Goal: Information Seeking & Learning: Find specific fact

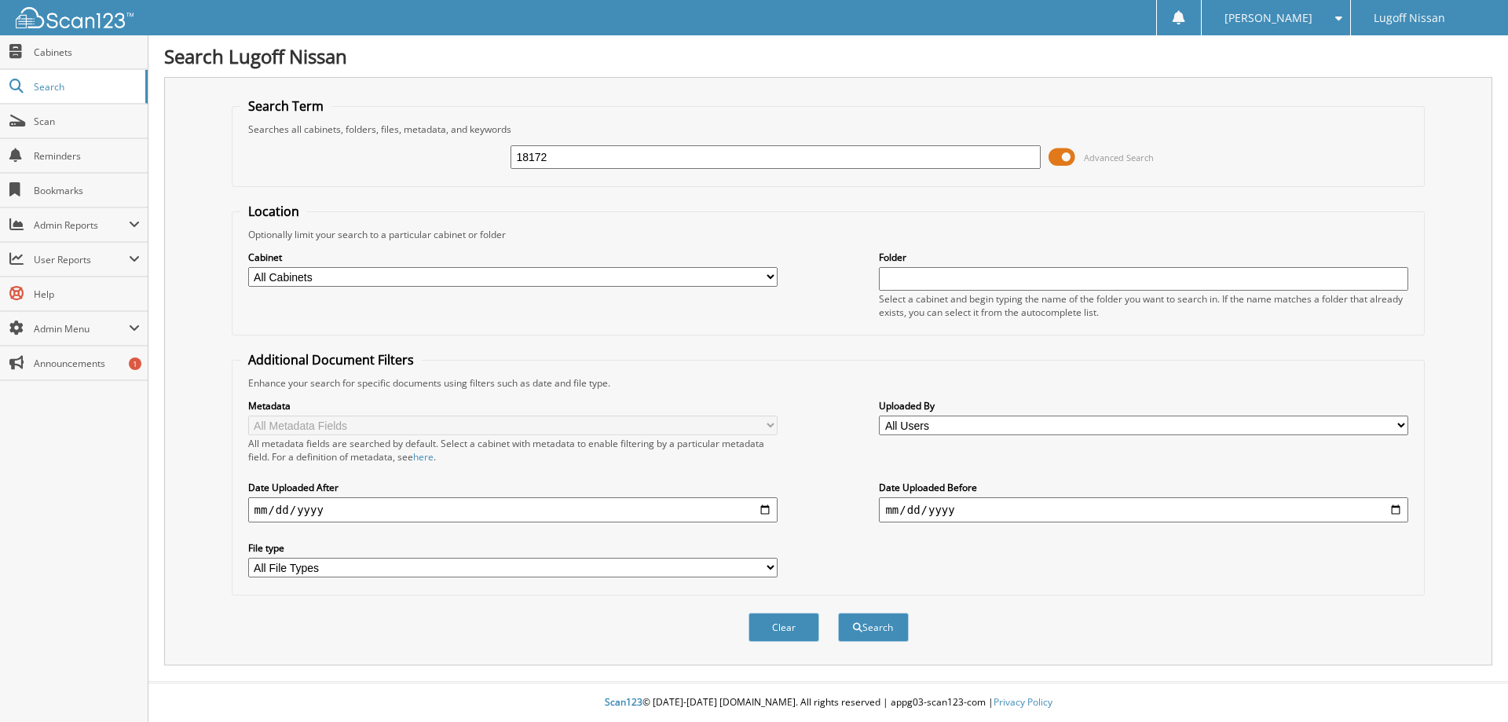
type input "18172"
click at [1052, 154] on span at bounding box center [1061, 157] width 27 height 24
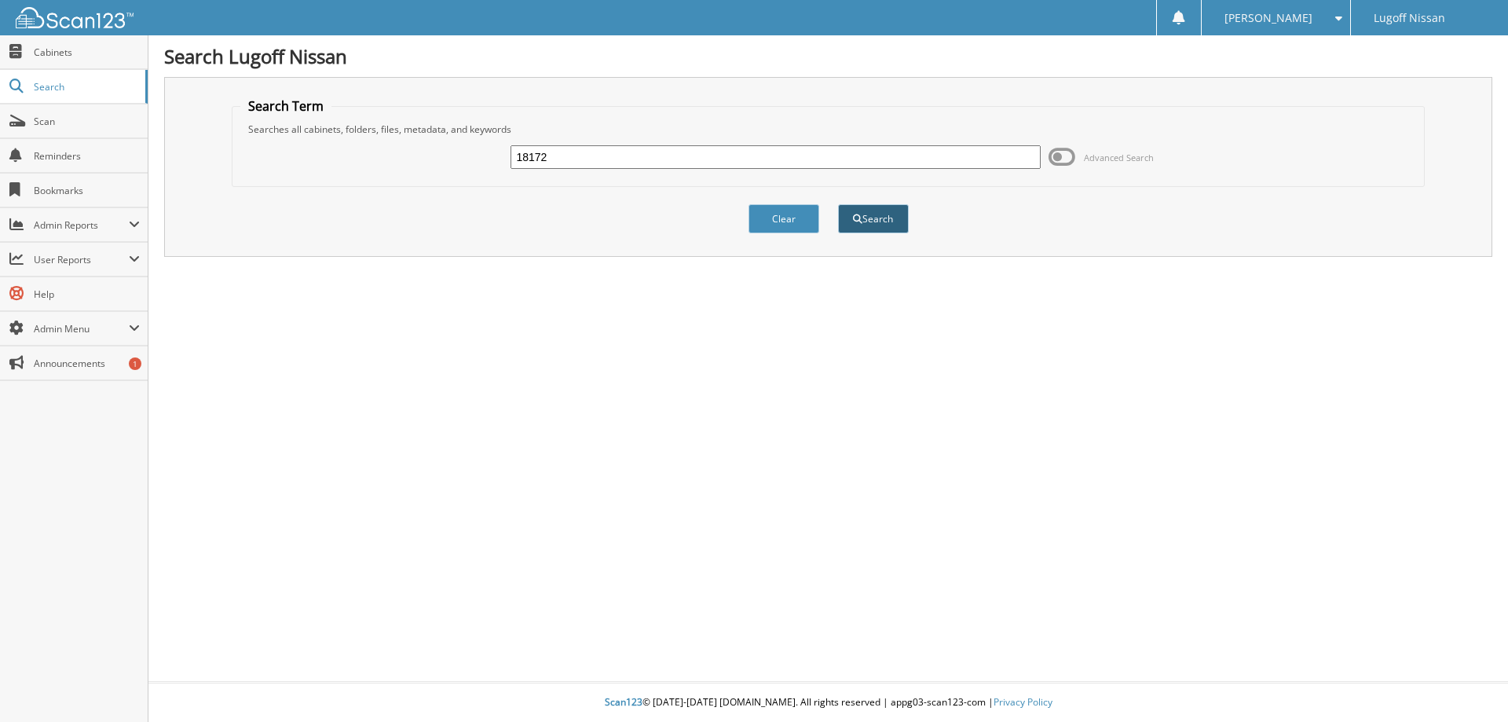
click at [865, 212] on button "Search" at bounding box center [873, 218] width 71 height 29
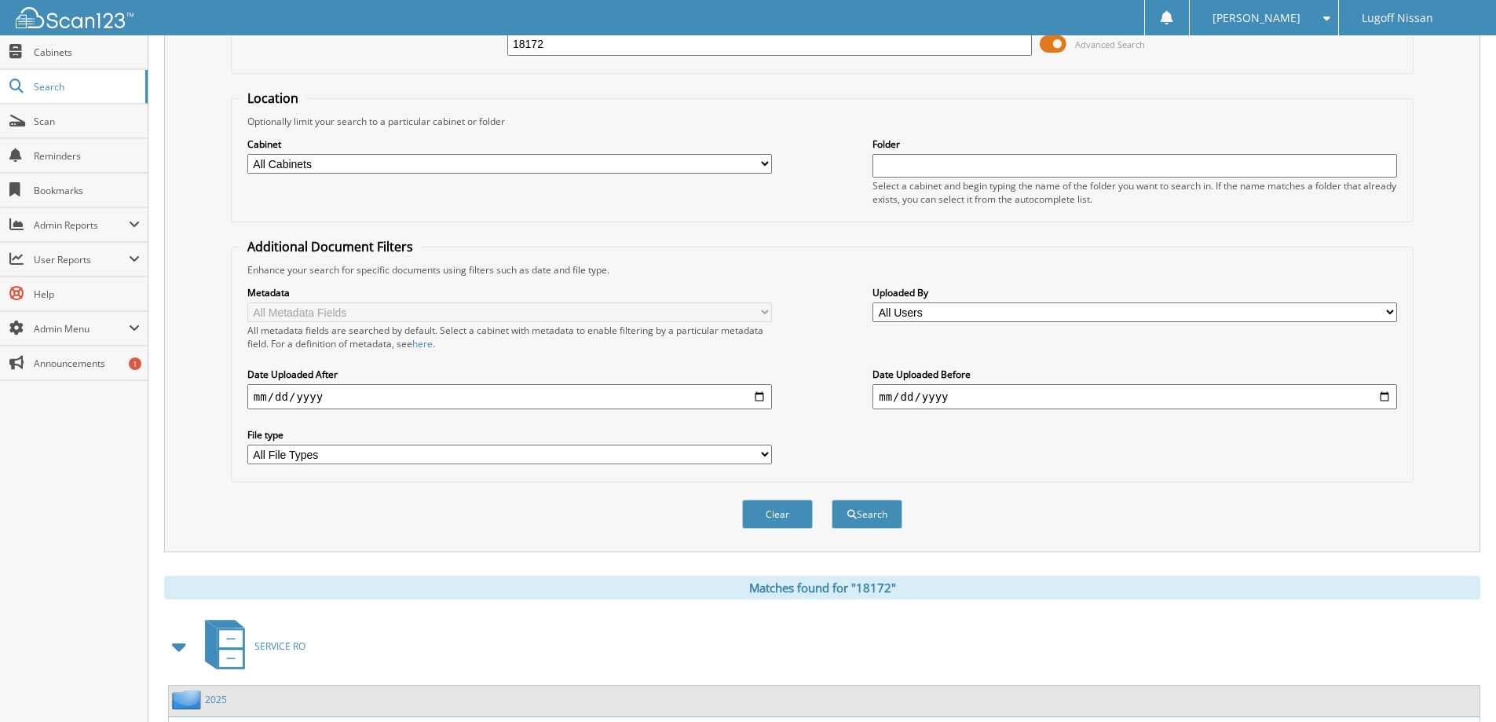
scroll to position [243, 0]
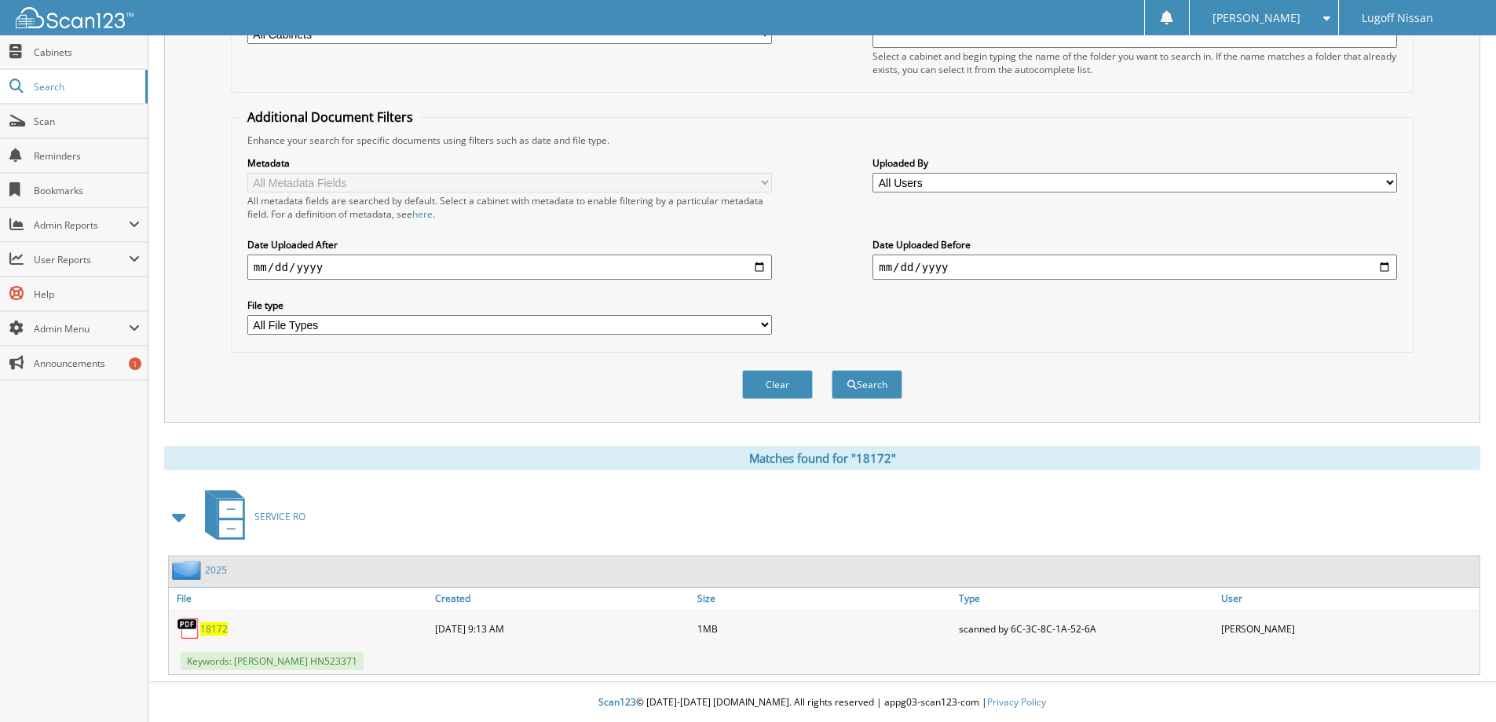
click at [220, 630] on span "18172" at bounding box center [213, 628] width 27 height 13
click at [212, 630] on span "18172" at bounding box center [213, 628] width 27 height 13
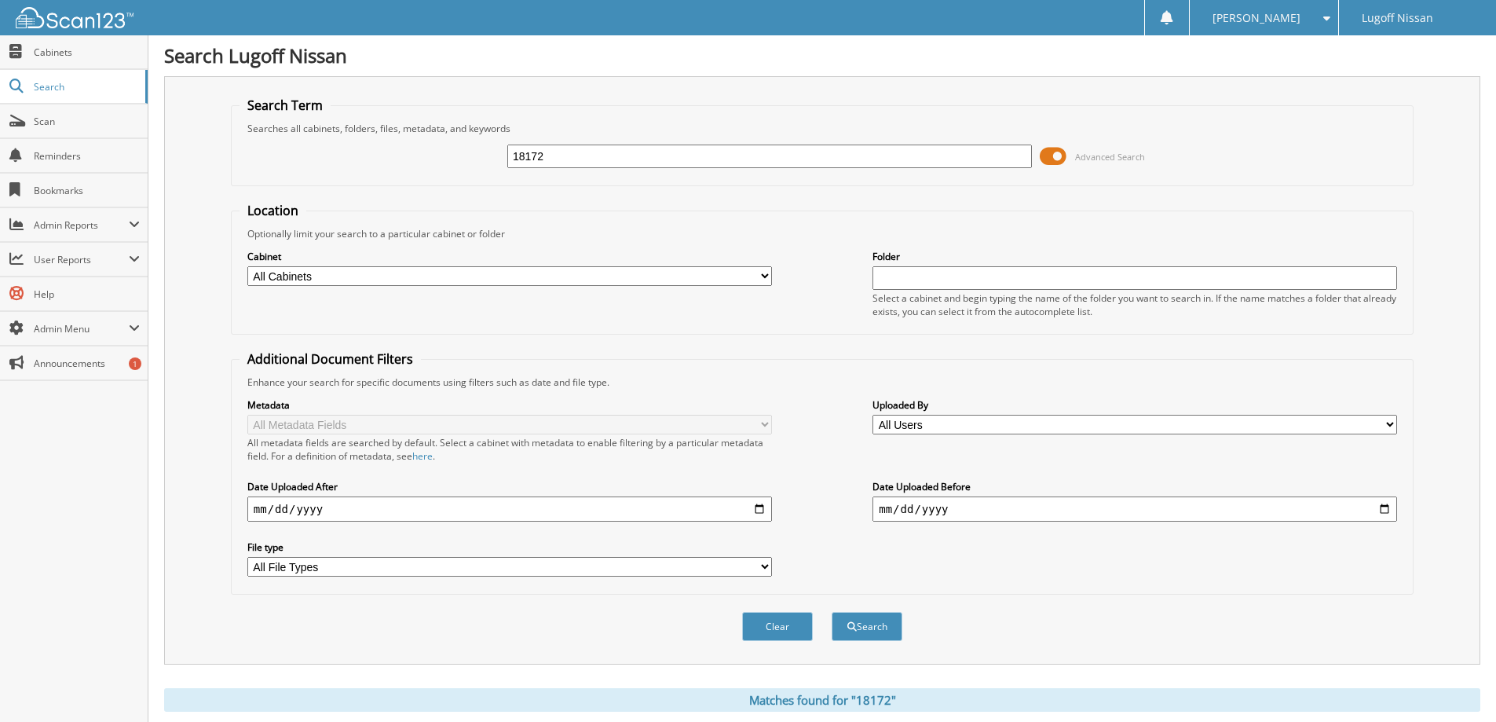
scroll to position [0, 0]
drag, startPoint x: 595, startPoint y: 158, endPoint x: 162, endPoint y: 55, distance: 445.5
click at [188, 86] on div "Search Term Searches all cabinets, folders, files, metadata, and keywords 18172…" at bounding box center [822, 371] width 1316 height 588
type input "18279"
click at [860, 631] on button "Search" at bounding box center [867, 627] width 71 height 29
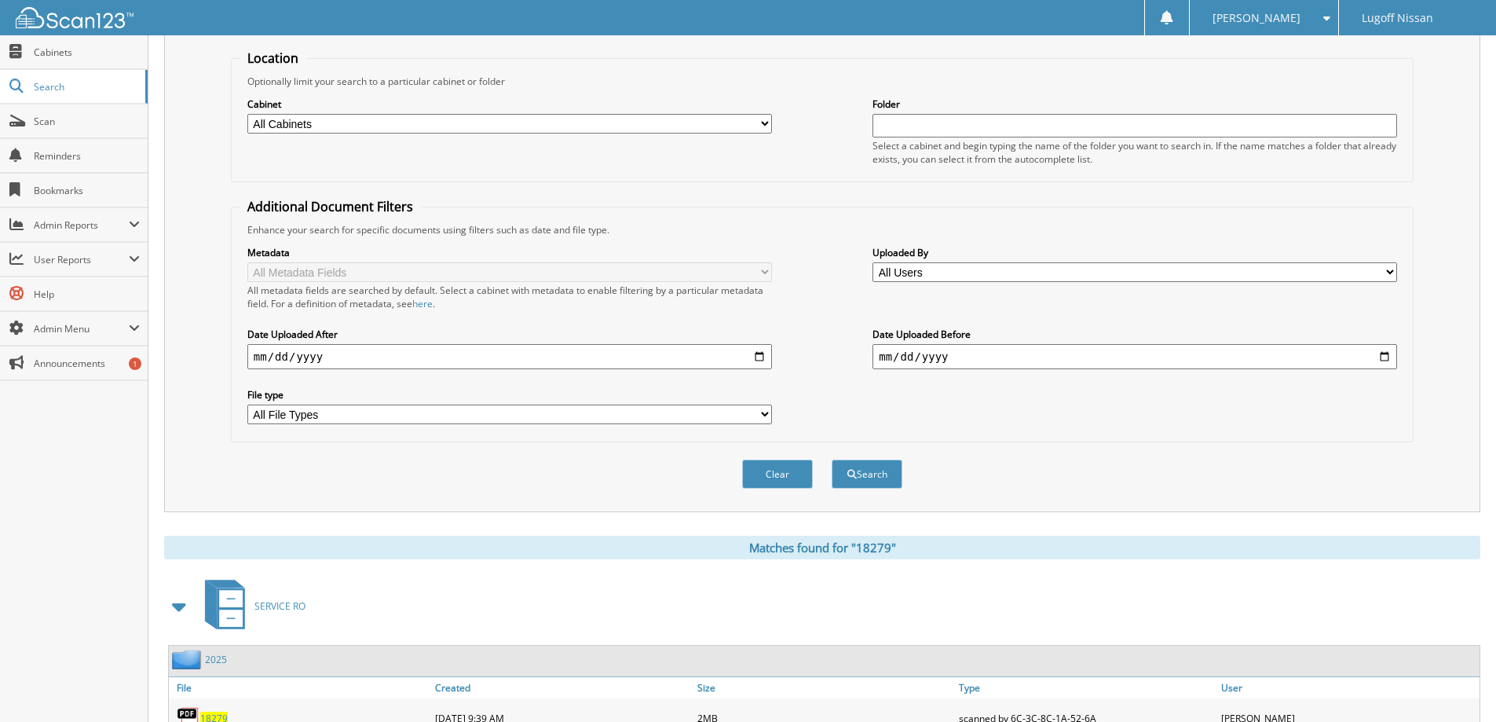
scroll to position [243, 0]
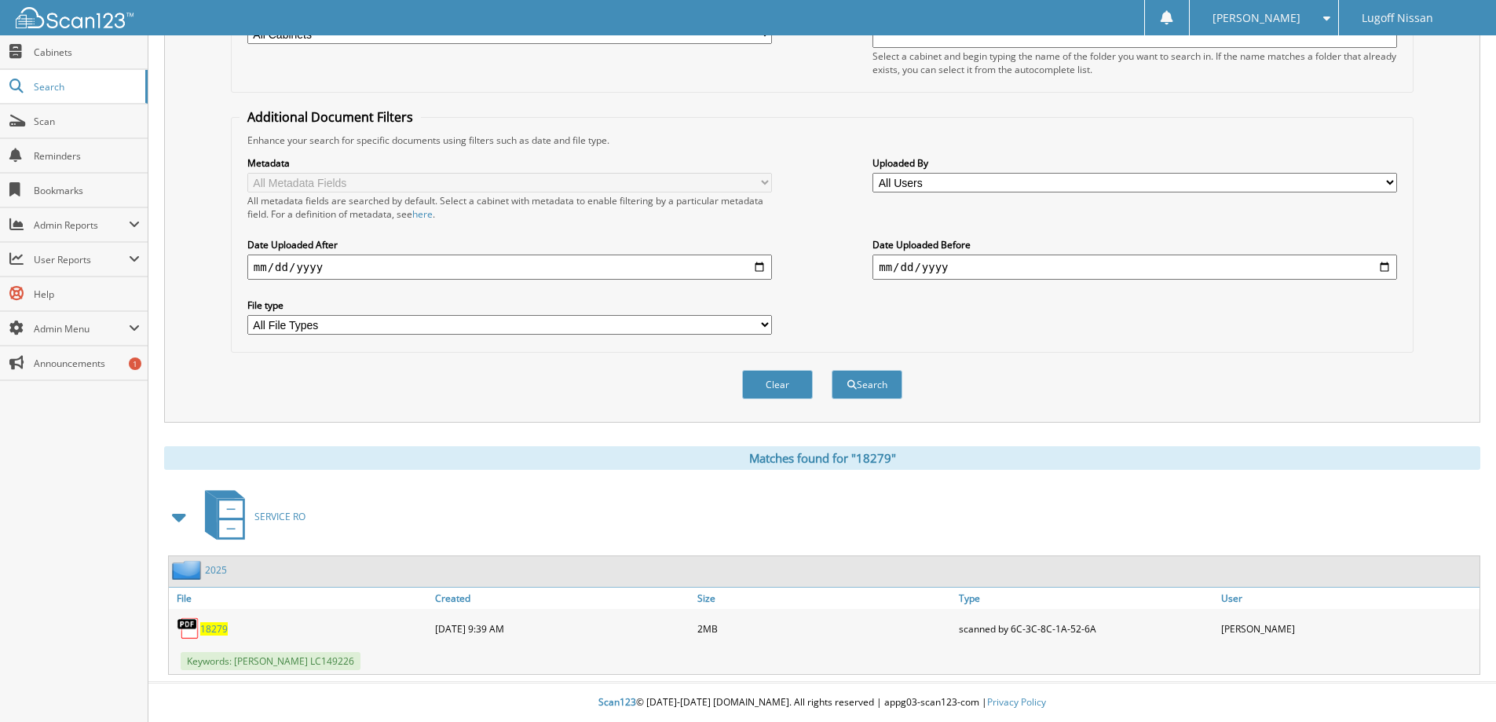
click at [221, 627] on span "18279" at bounding box center [213, 628] width 27 height 13
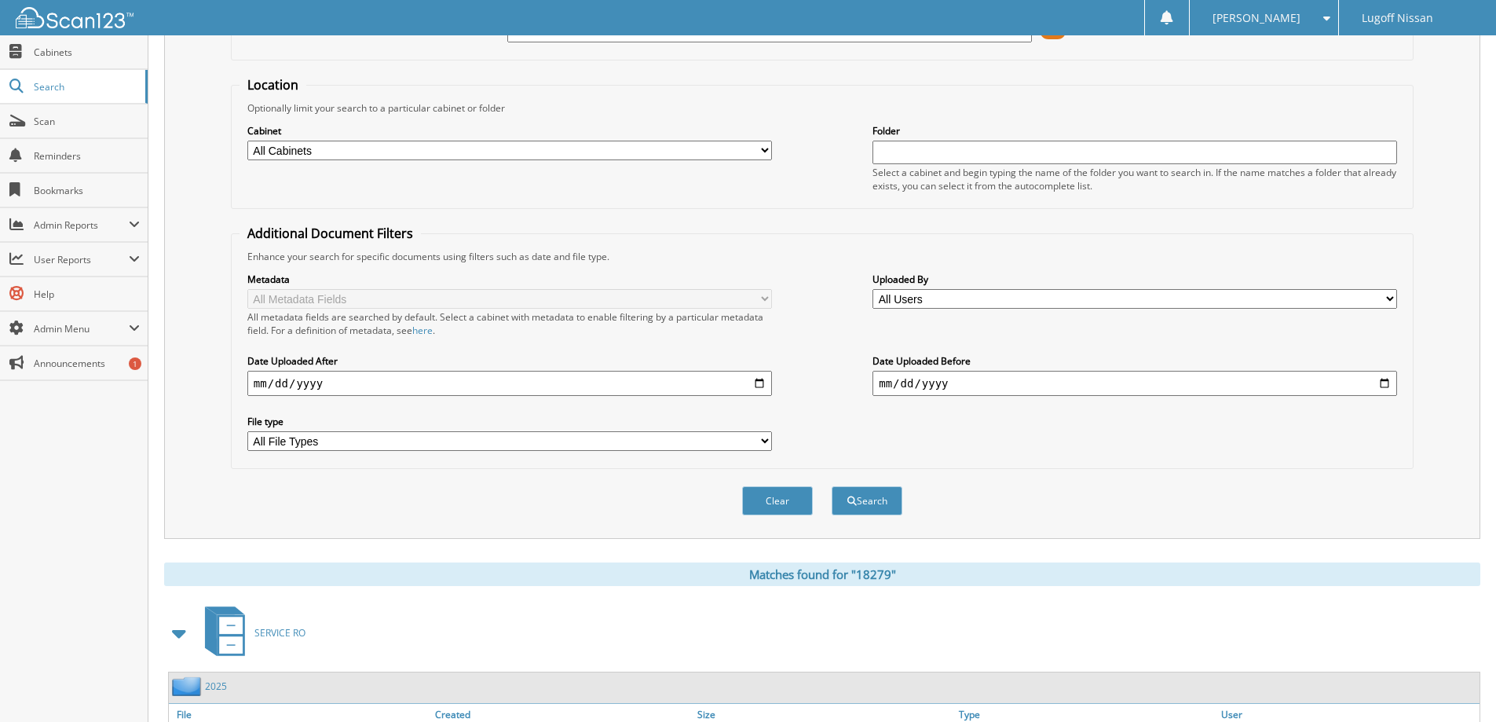
scroll to position [8, 0]
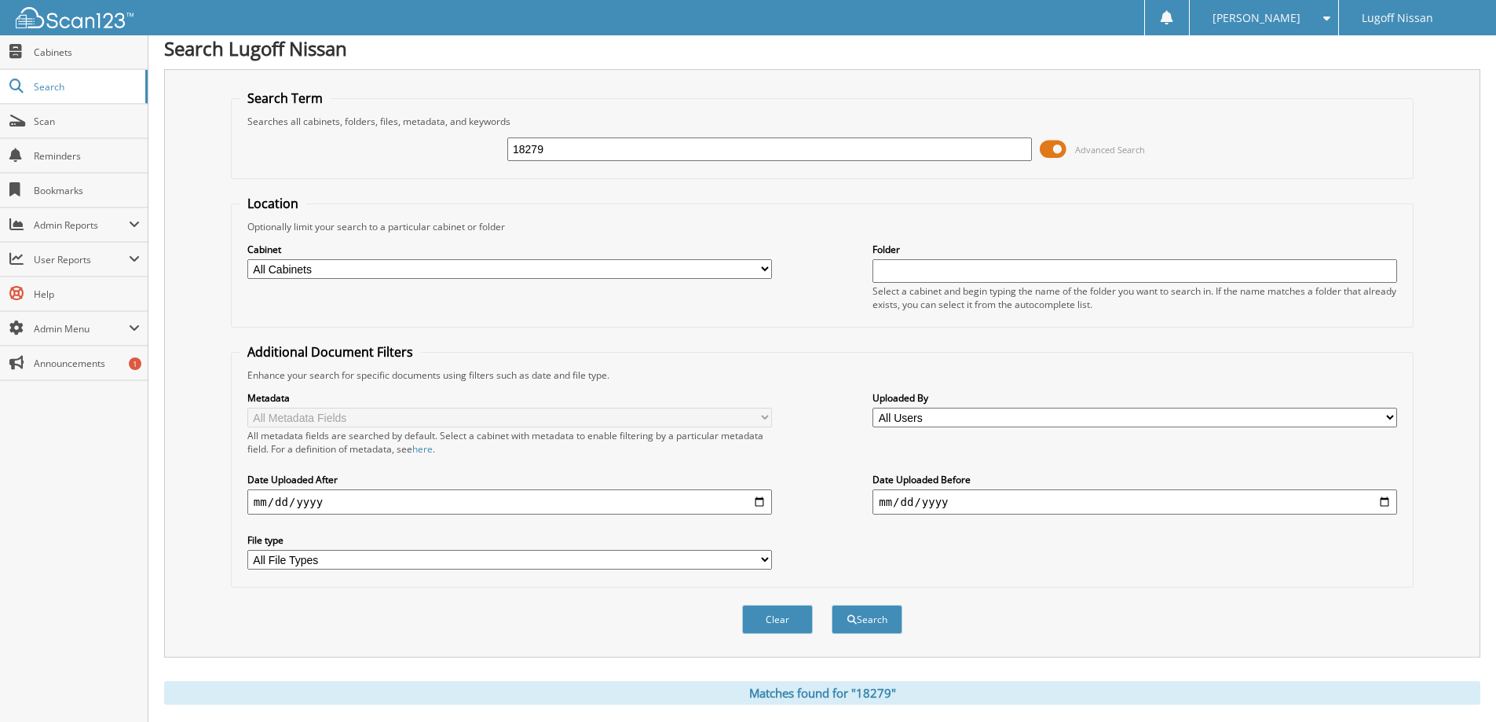
drag, startPoint x: 627, startPoint y: 155, endPoint x: -90, endPoint y: -75, distance: 753.5
click at [0, 0] on html "Ashley B. Settings Logout Lugoff Nissan Close Cabinets Search SSP" at bounding box center [748, 474] width 1496 height 964
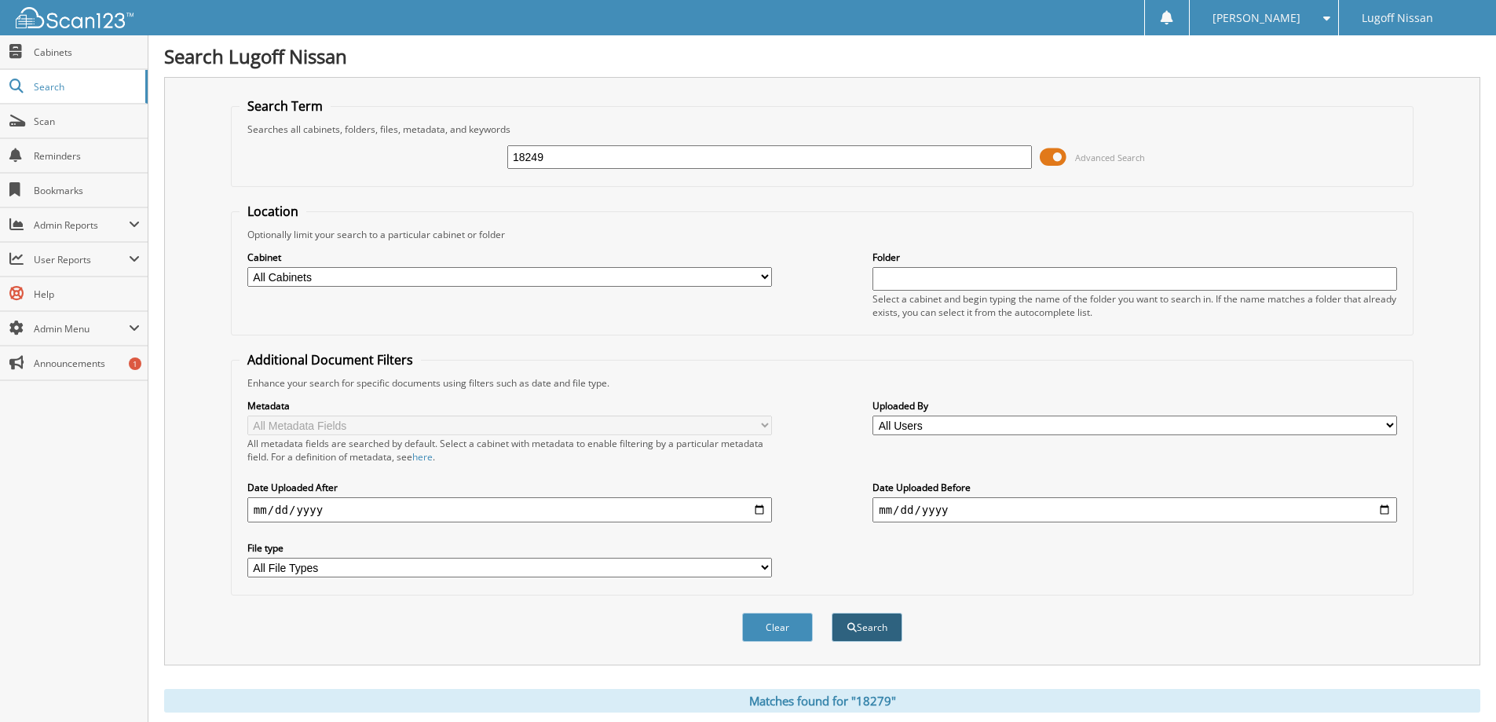
type input "18249"
click at [869, 628] on button "Search" at bounding box center [867, 627] width 71 height 29
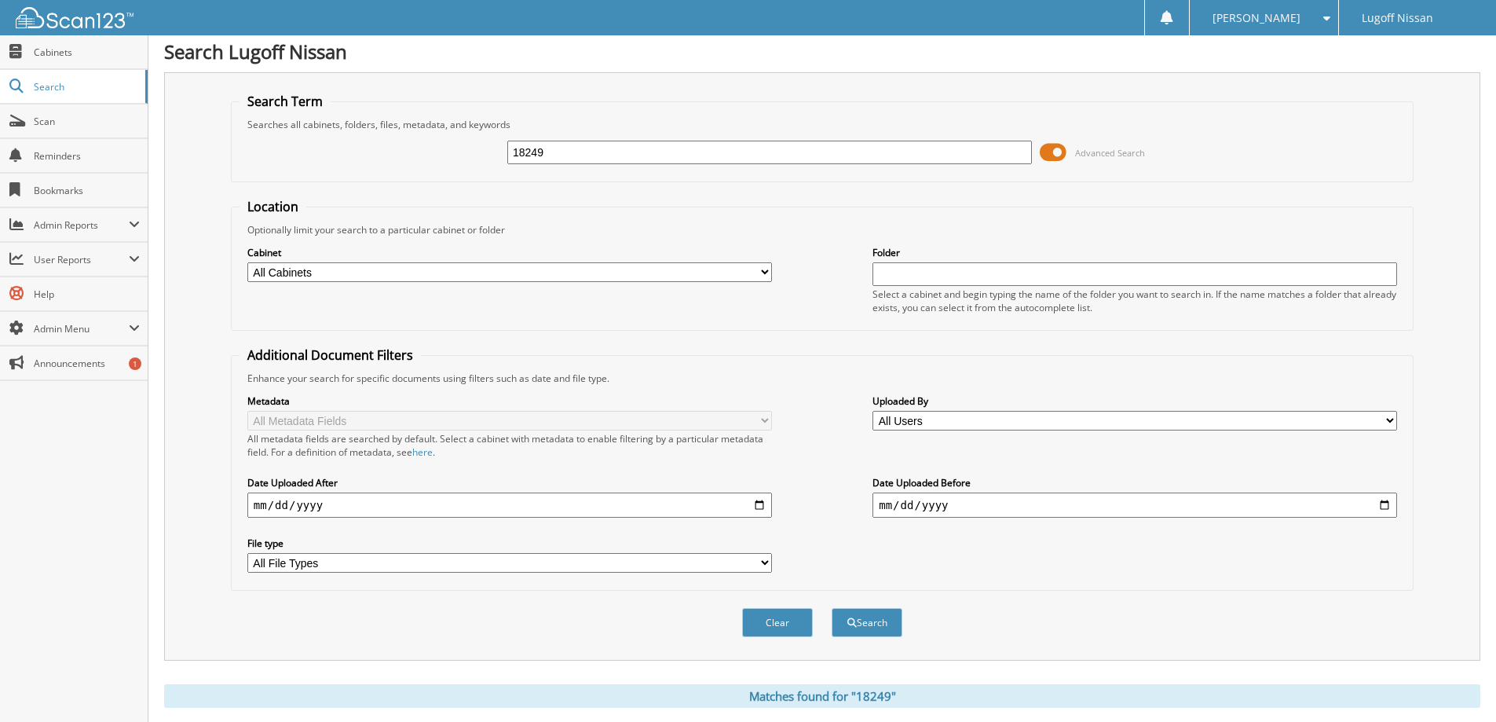
scroll to position [243, 0]
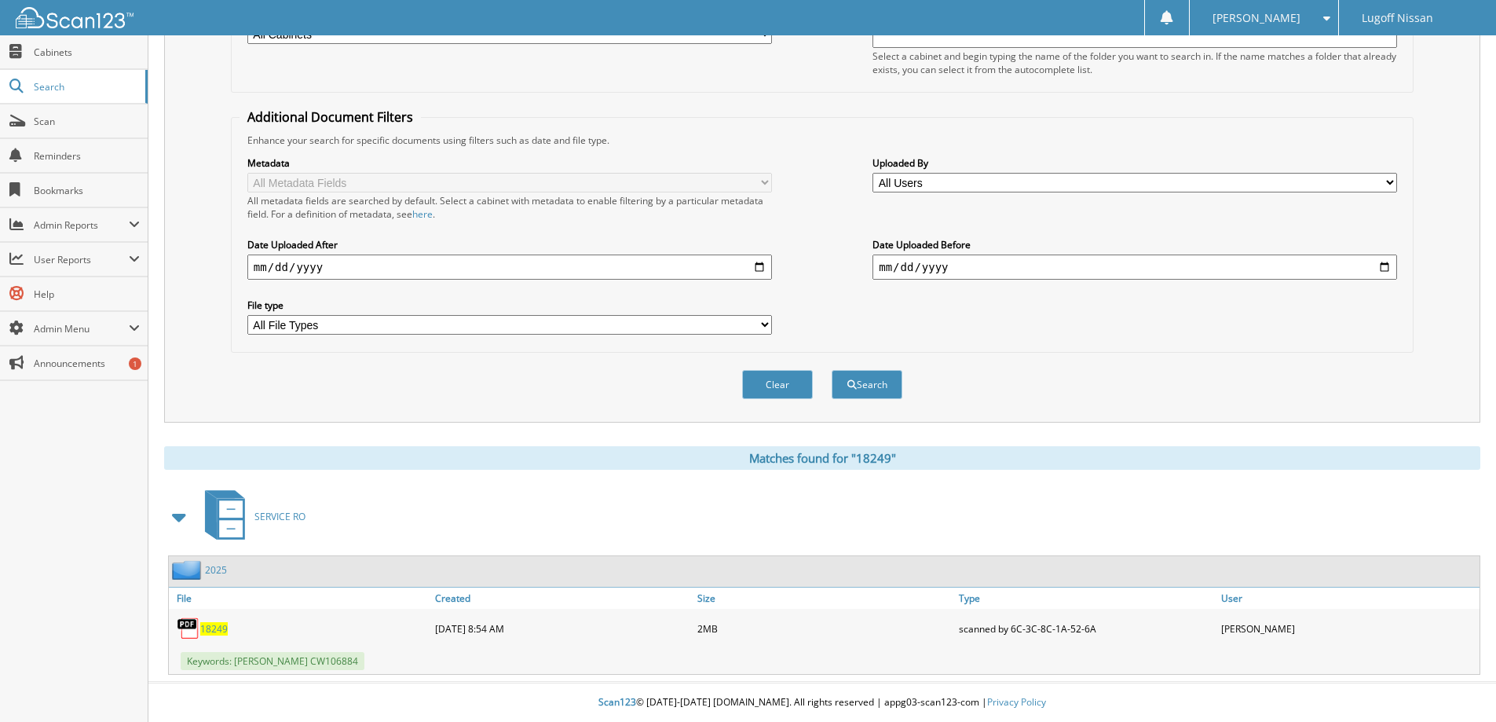
click at [217, 637] on div "18249" at bounding box center [300, 628] width 262 height 31
click at [218, 631] on span "18249" at bounding box center [213, 628] width 27 height 13
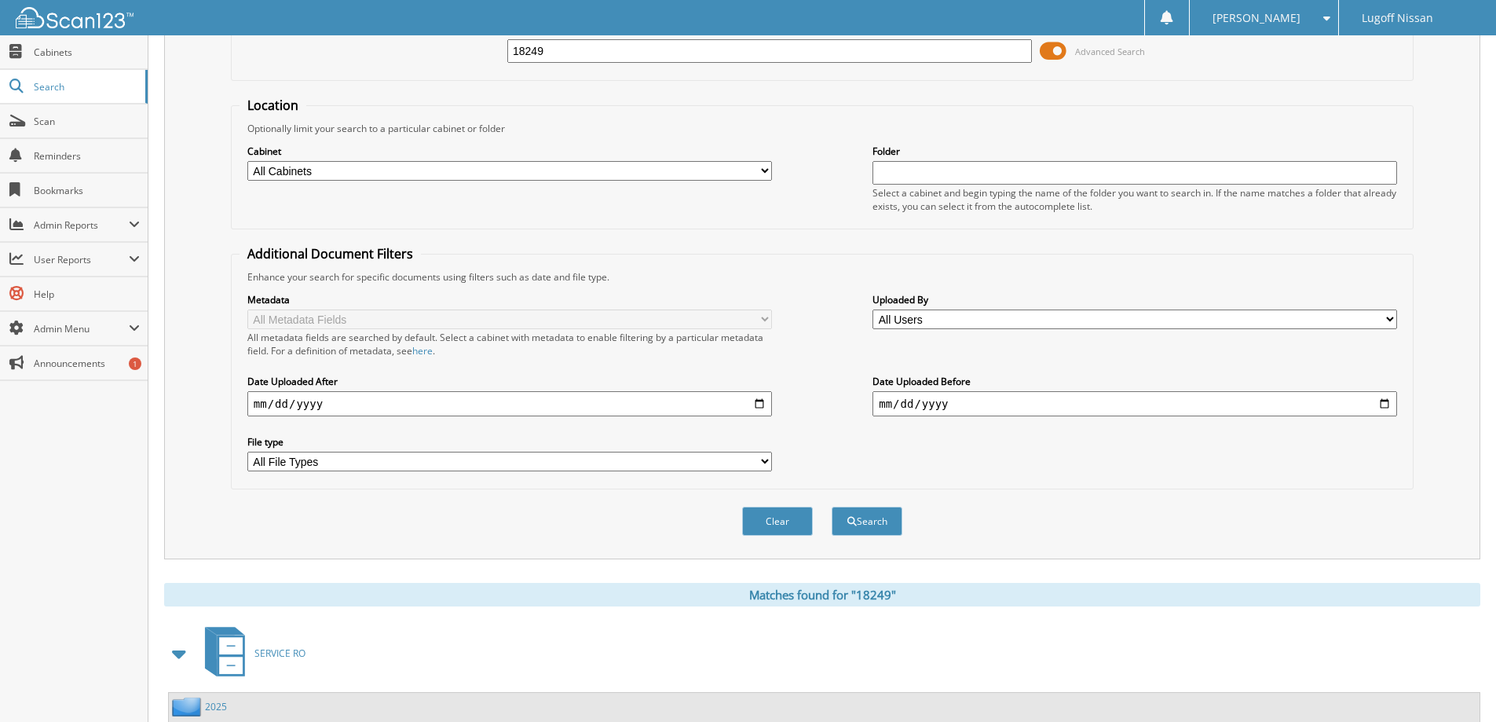
scroll to position [0, 0]
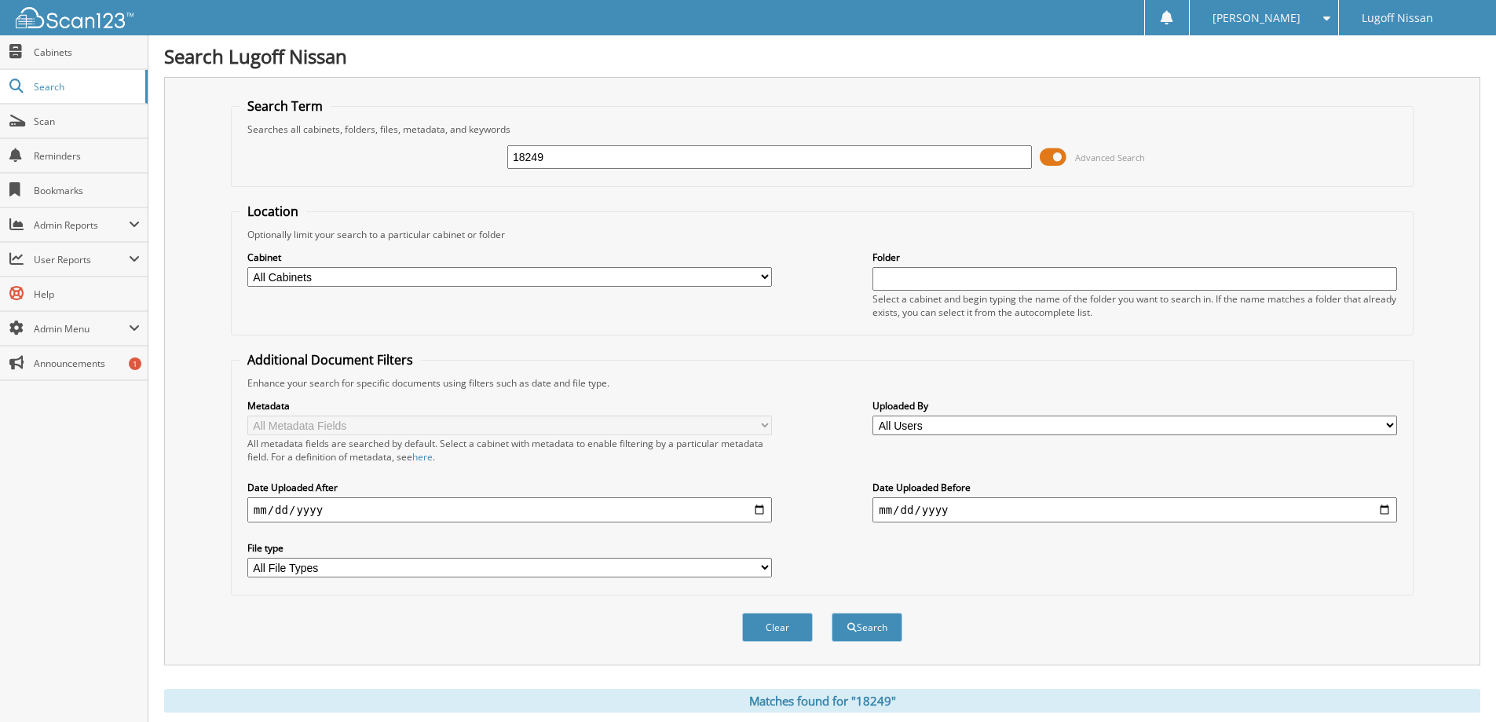
drag, startPoint x: 592, startPoint y: 151, endPoint x: 354, endPoint y: 118, distance: 240.2
click at [357, 119] on fieldset "Search Term Searches all cabinets, folders, files, metadata, and keywords 18249…" at bounding box center [822, 142] width 1183 height 90
type input "18172"
click at [860, 616] on button "Search" at bounding box center [867, 627] width 71 height 29
drag, startPoint x: 596, startPoint y: 155, endPoint x: -181, endPoint y: -14, distance: 795.7
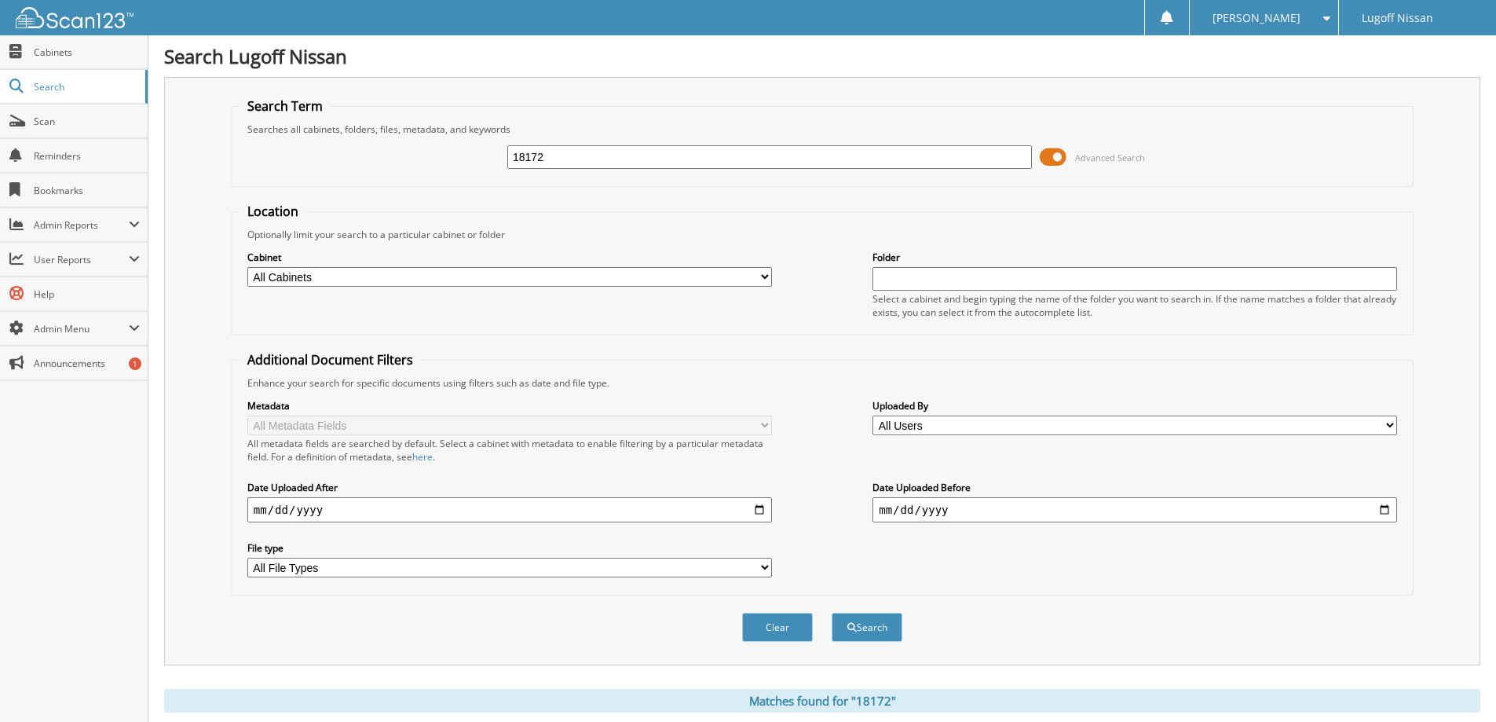
click at [0, 0] on html "Ashley B. Settings Logout Lugoff Nissan Close Cabinets Search SSP" at bounding box center [748, 482] width 1496 height 964
type input "18249"
click at [832, 613] on button "Search" at bounding box center [867, 627] width 71 height 29
